Goal: Task Accomplishment & Management: Use online tool/utility

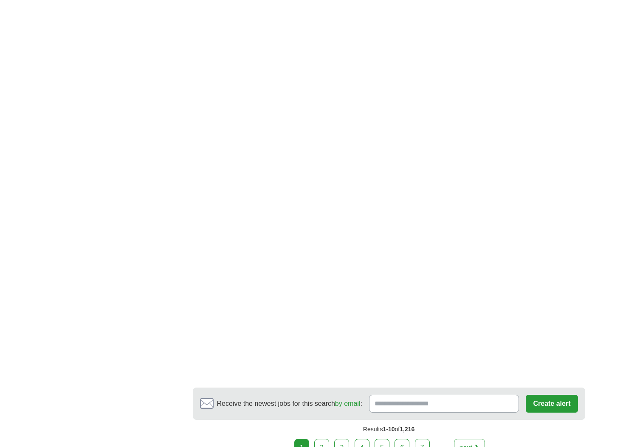
scroll to position [1190, 0]
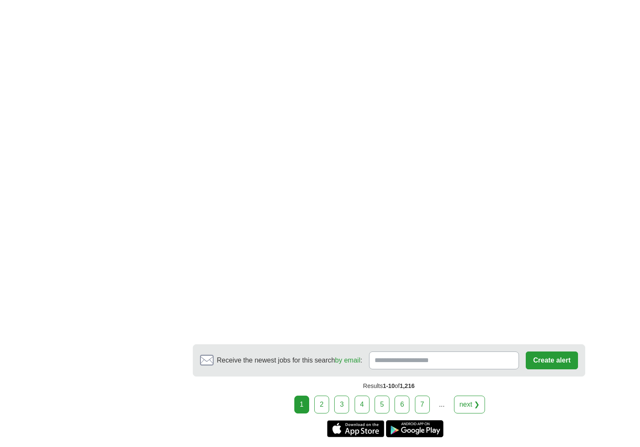
click at [317, 407] on link "2" at bounding box center [321, 405] width 15 height 18
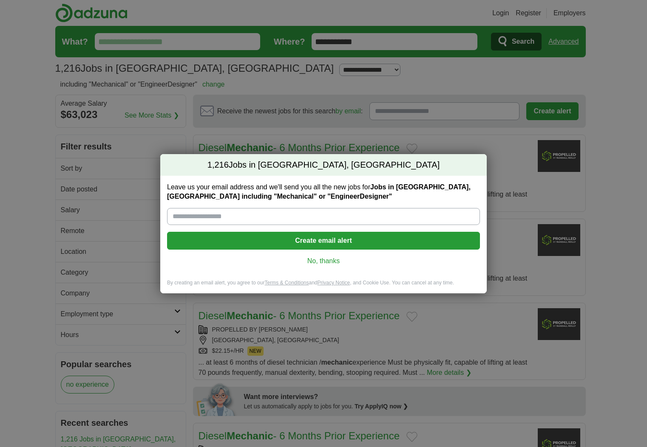
click at [346, 260] on link "No, thanks" at bounding box center [323, 261] width 299 height 9
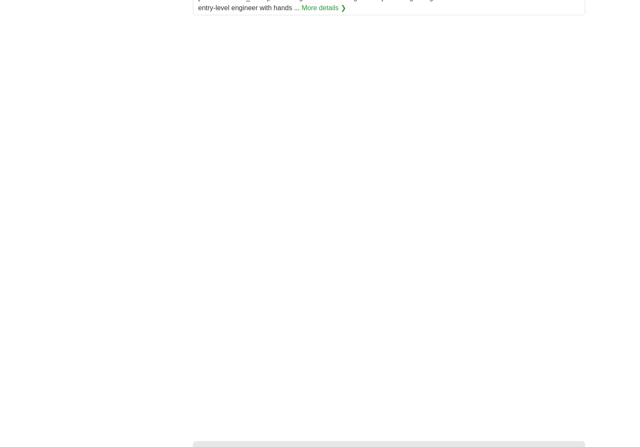
scroll to position [1286, 0]
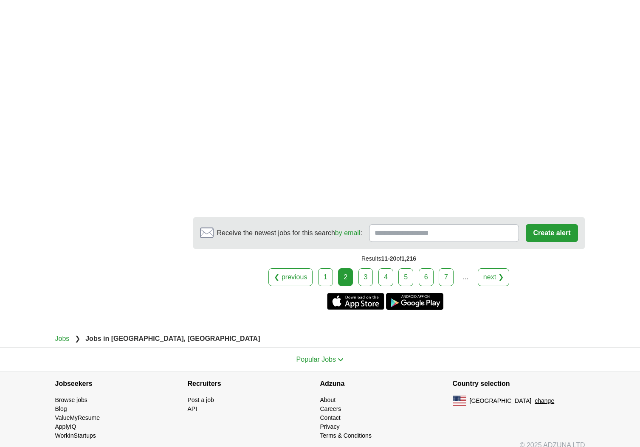
click at [365, 272] on link "3" at bounding box center [366, 277] width 15 height 18
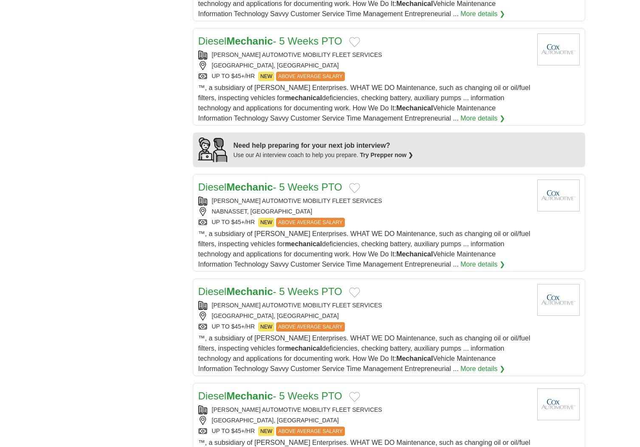
scroll to position [675, 0]
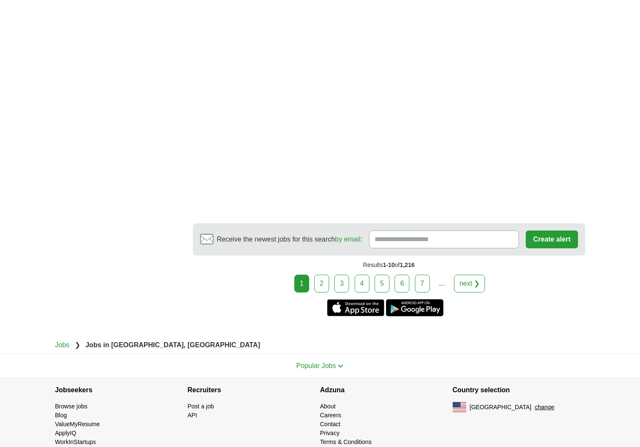
scroll to position [1274, 0]
click at [325, 285] on link "2" at bounding box center [321, 283] width 15 height 18
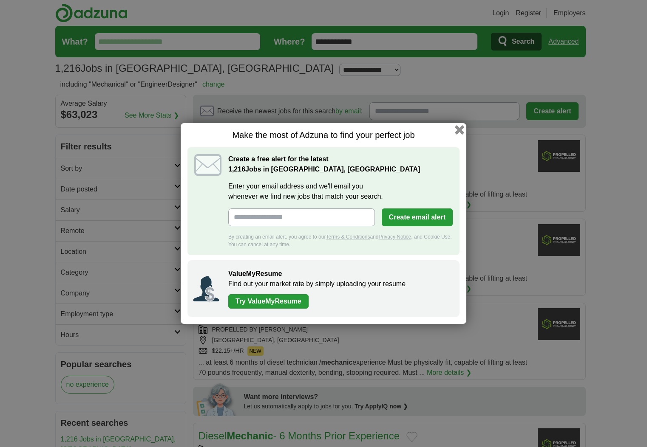
click at [461, 126] on button "button" at bounding box center [459, 129] width 9 height 9
